Goal: Browse casually: Explore the website without a specific task or goal

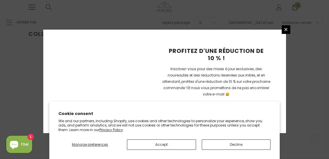
scroll to position [176, 0]
